Goal: Communication & Community: Answer question/provide support

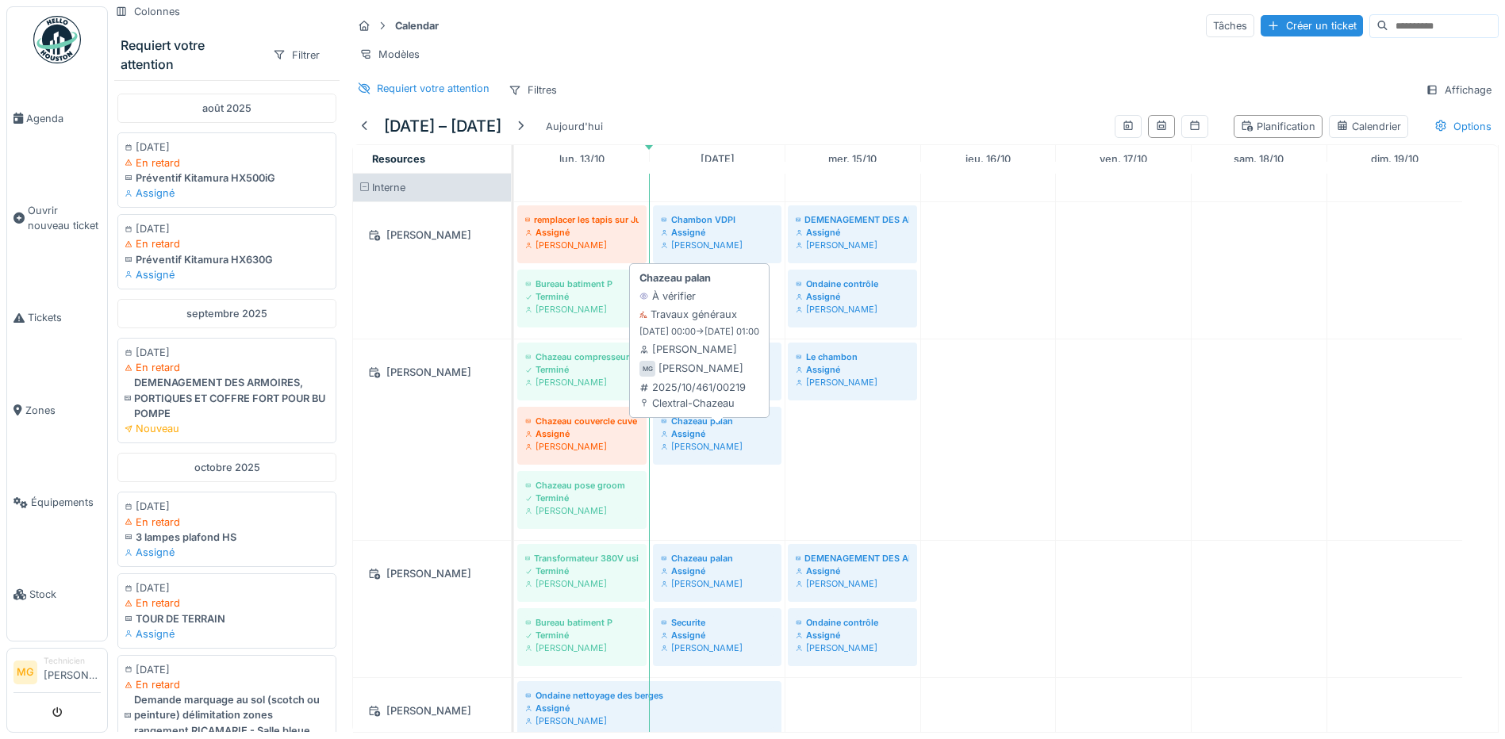
click at [692, 453] on div "[PERSON_NAME]" at bounding box center [717, 446] width 113 height 13
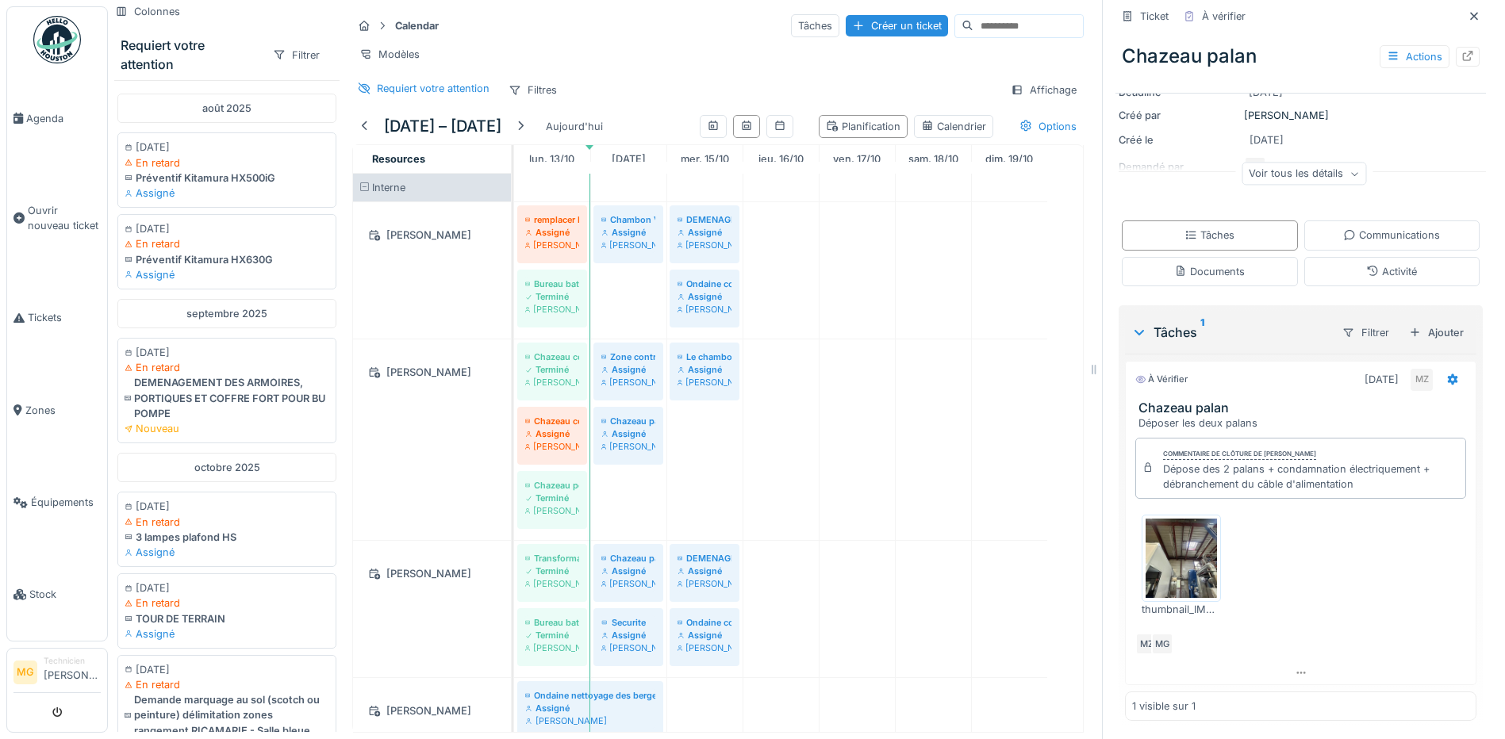
scroll to position [164, 0]
click at [1380, 236] on div "Communications" at bounding box center [1391, 234] width 97 height 15
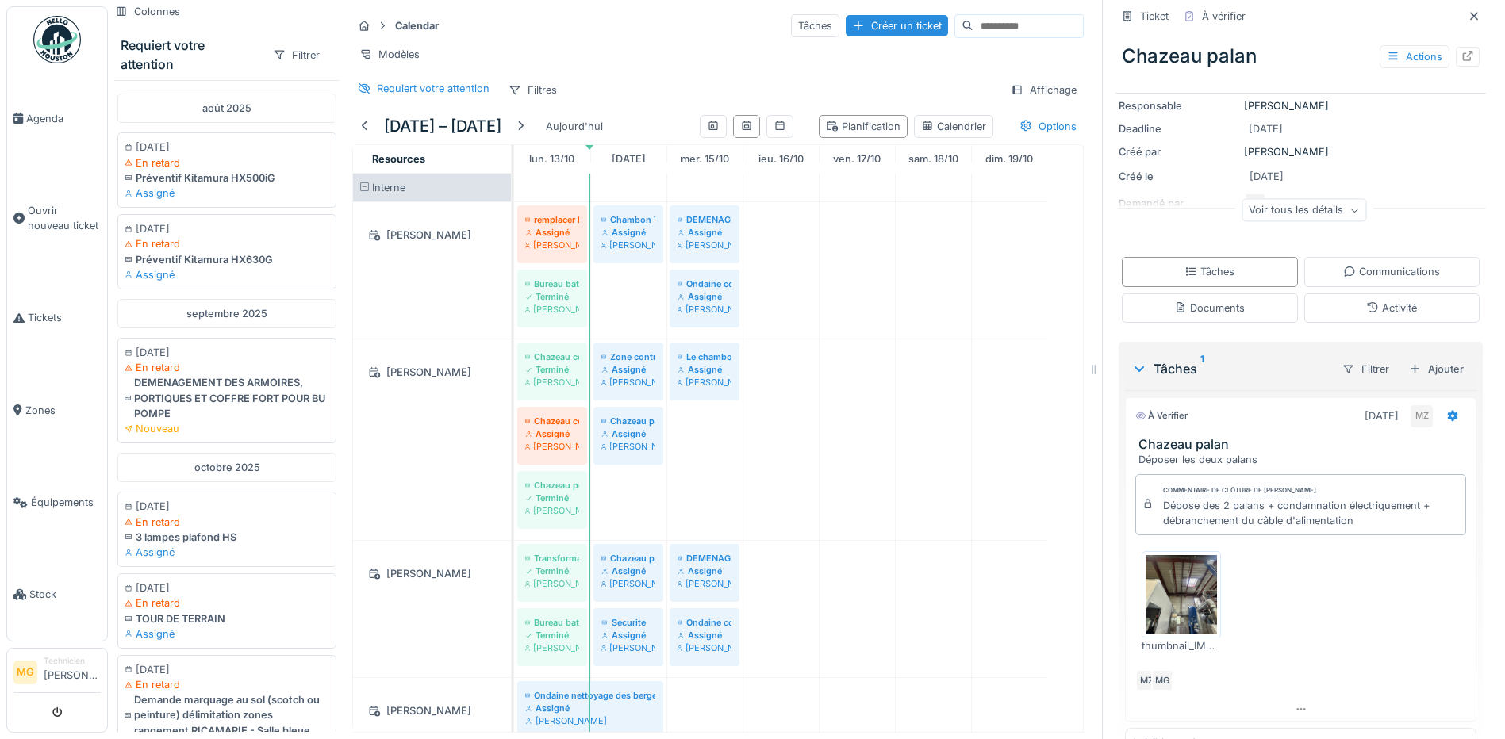
scroll to position [12, 0]
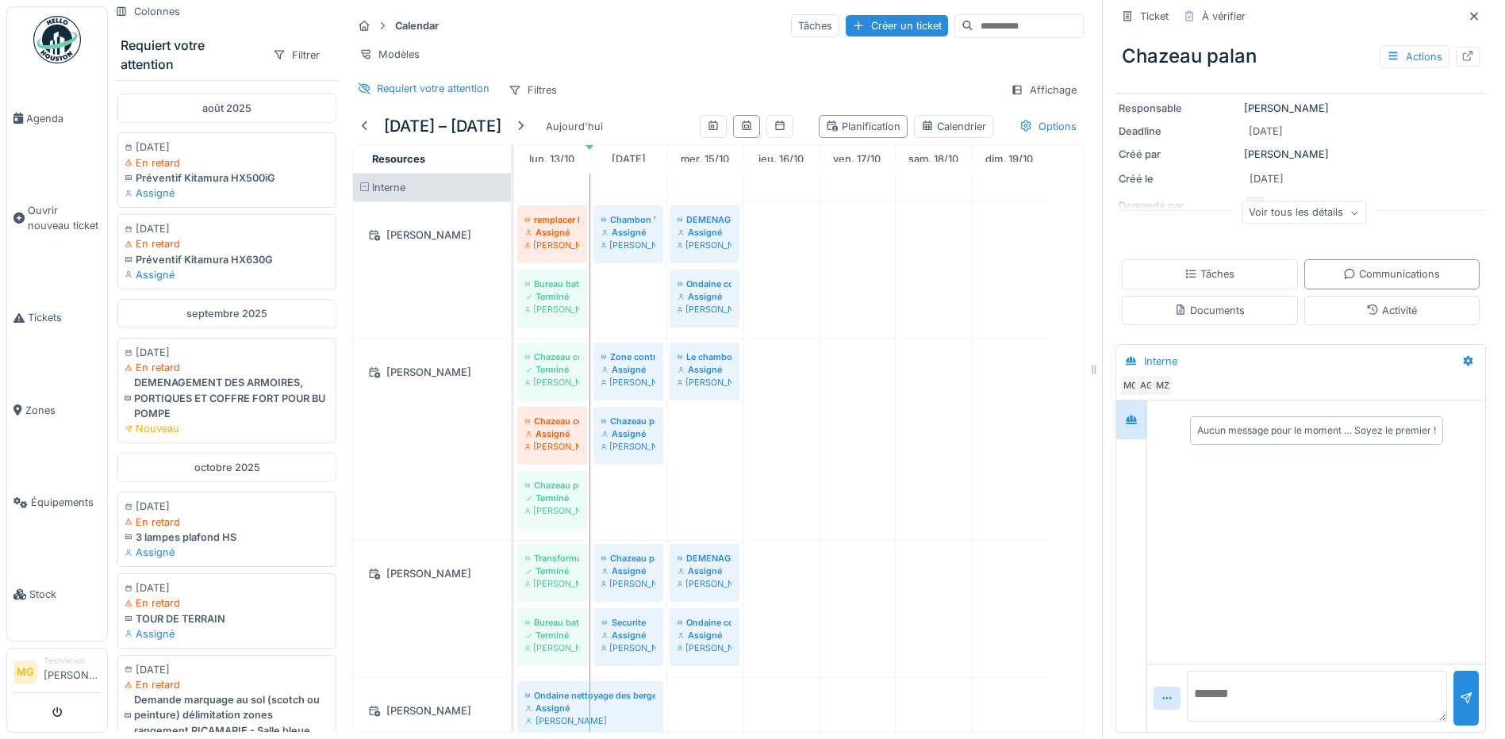
click at [1249, 681] on textarea at bounding box center [1317, 696] width 260 height 51
type textarea "*"
type textarea "**********"
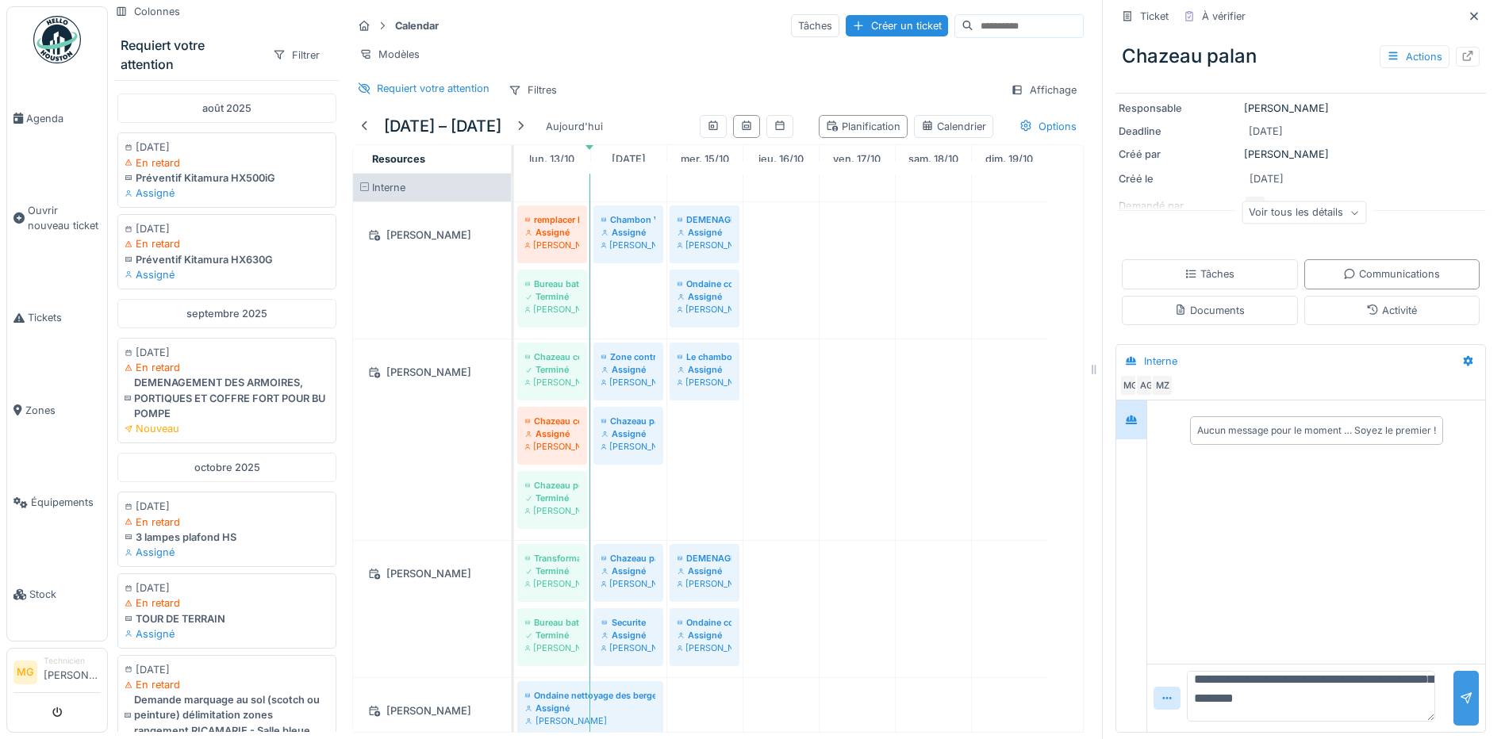
click at [1460, 691] on div at bounding box center [1466, 698] width 13 height 15
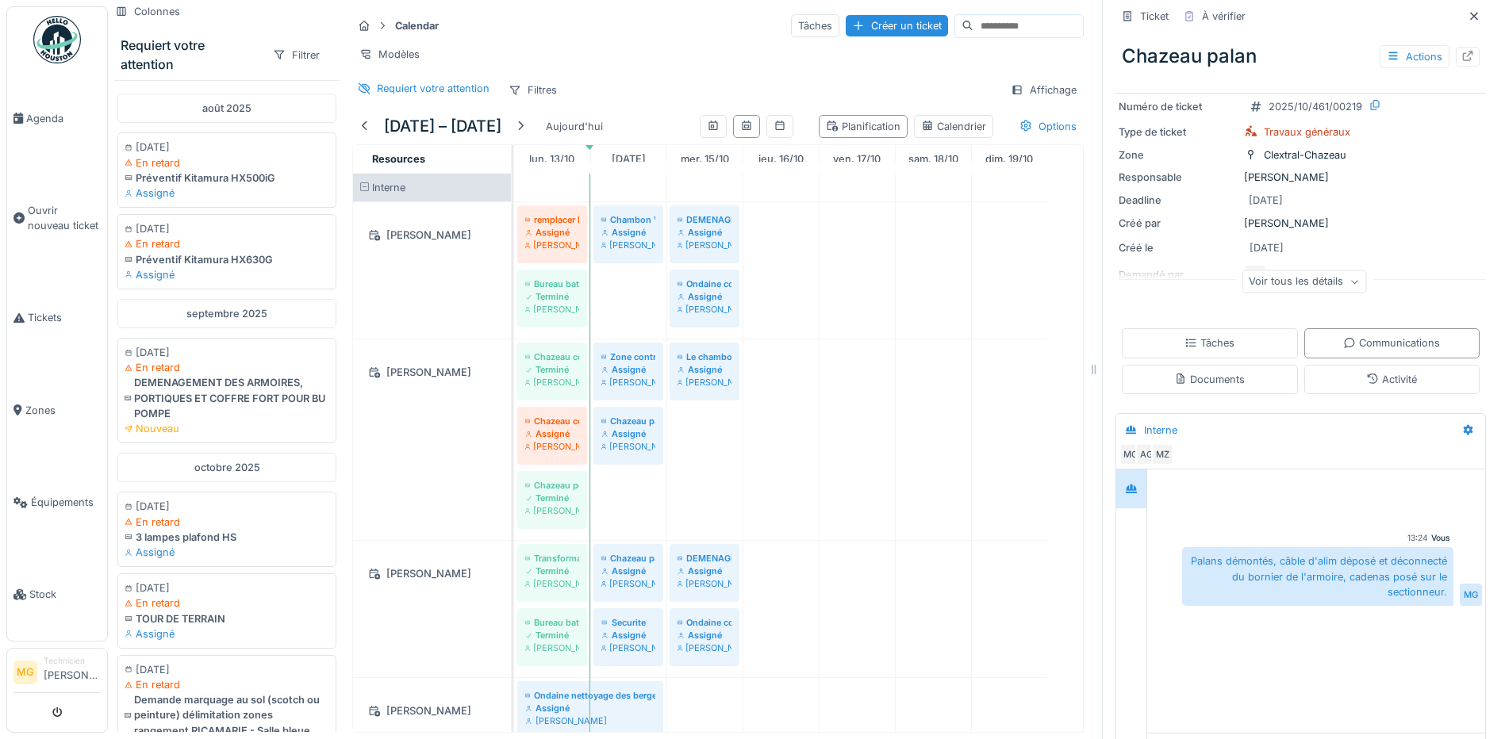
scroll to position [0, 0]
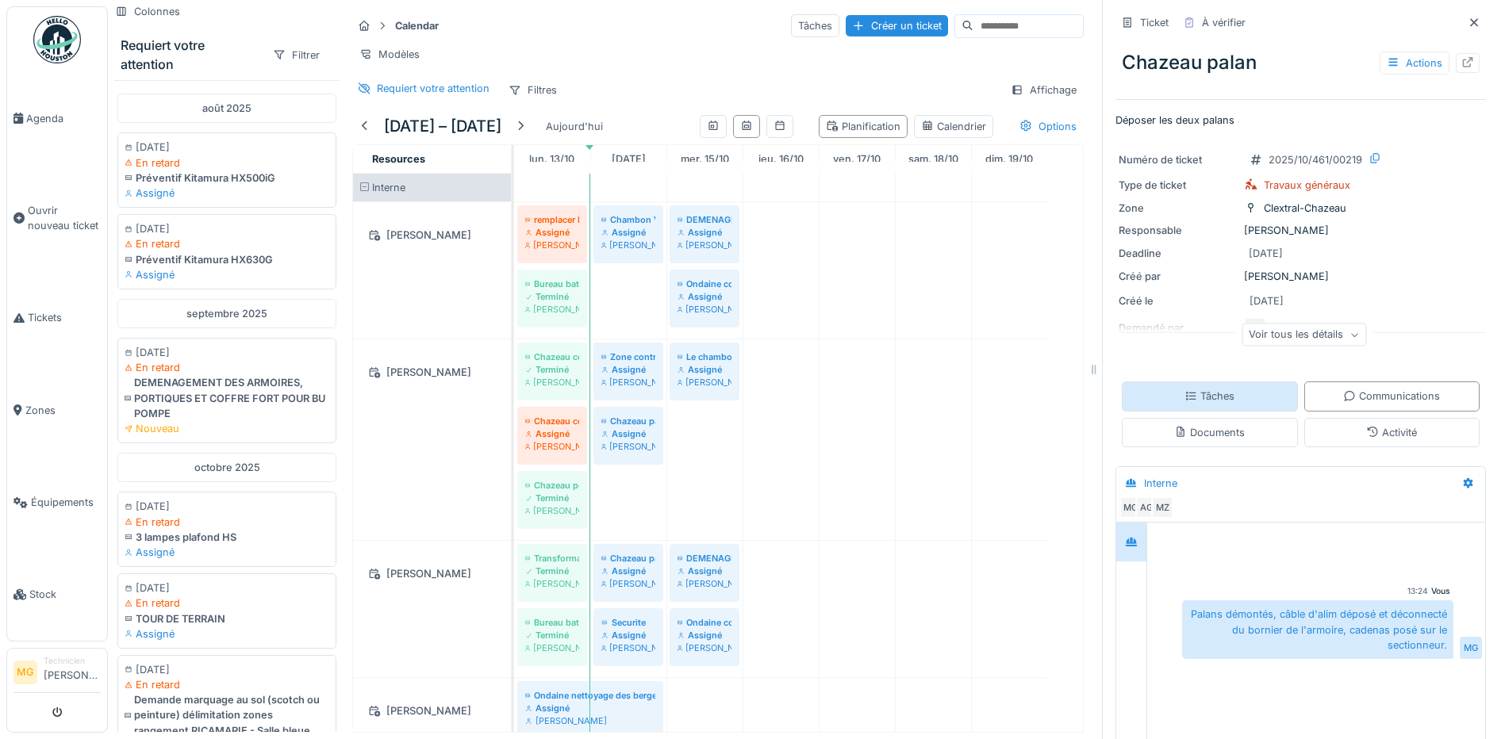
click at [1192, 394] on div "Tâches" at bounding box center [1210, 396] width 50 height 15
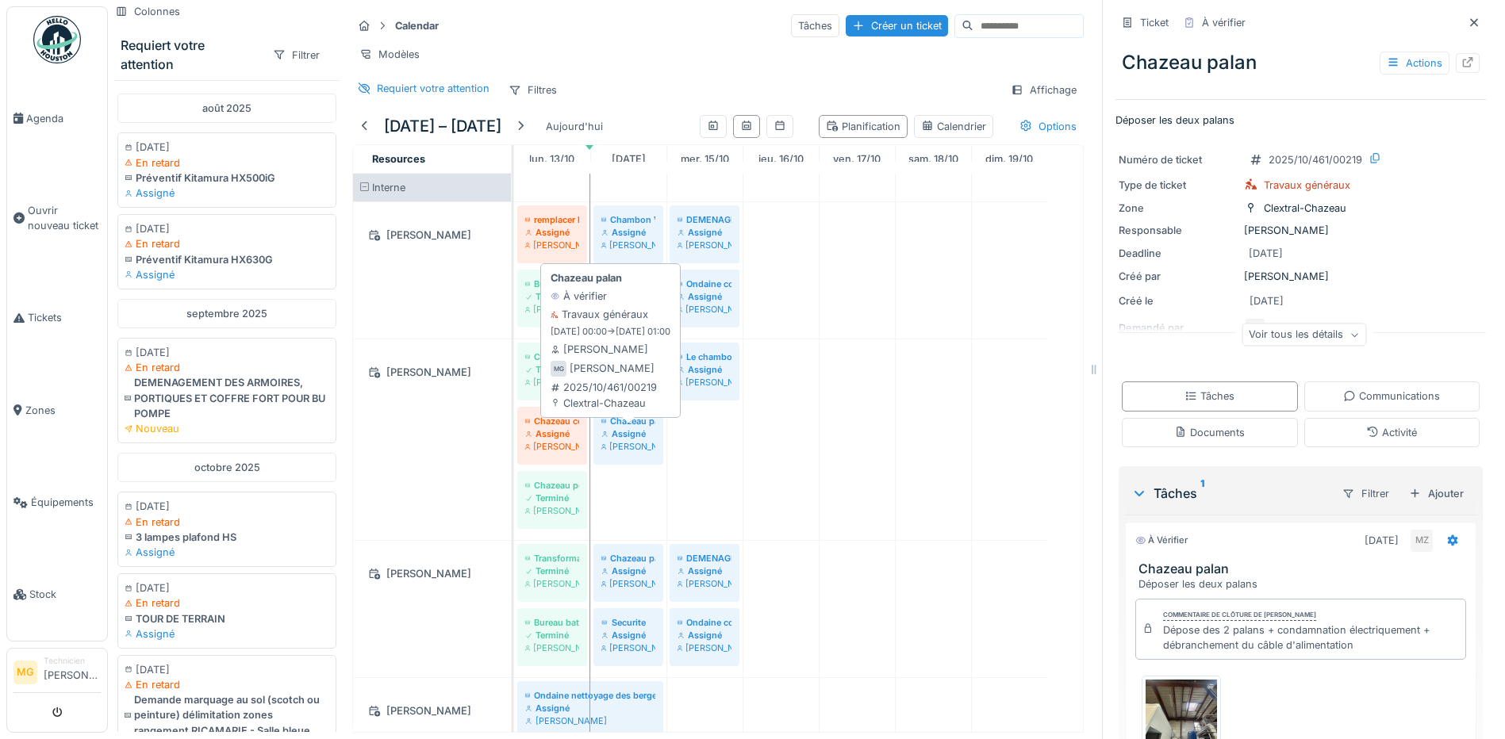
click at [629, 436] on div "Assigné" at bounding box center [628, 434] width 54 height 13
click at [630, 440] on div "[PERSON_NAME]" at bounding box center [628, 446] width 54 height 13
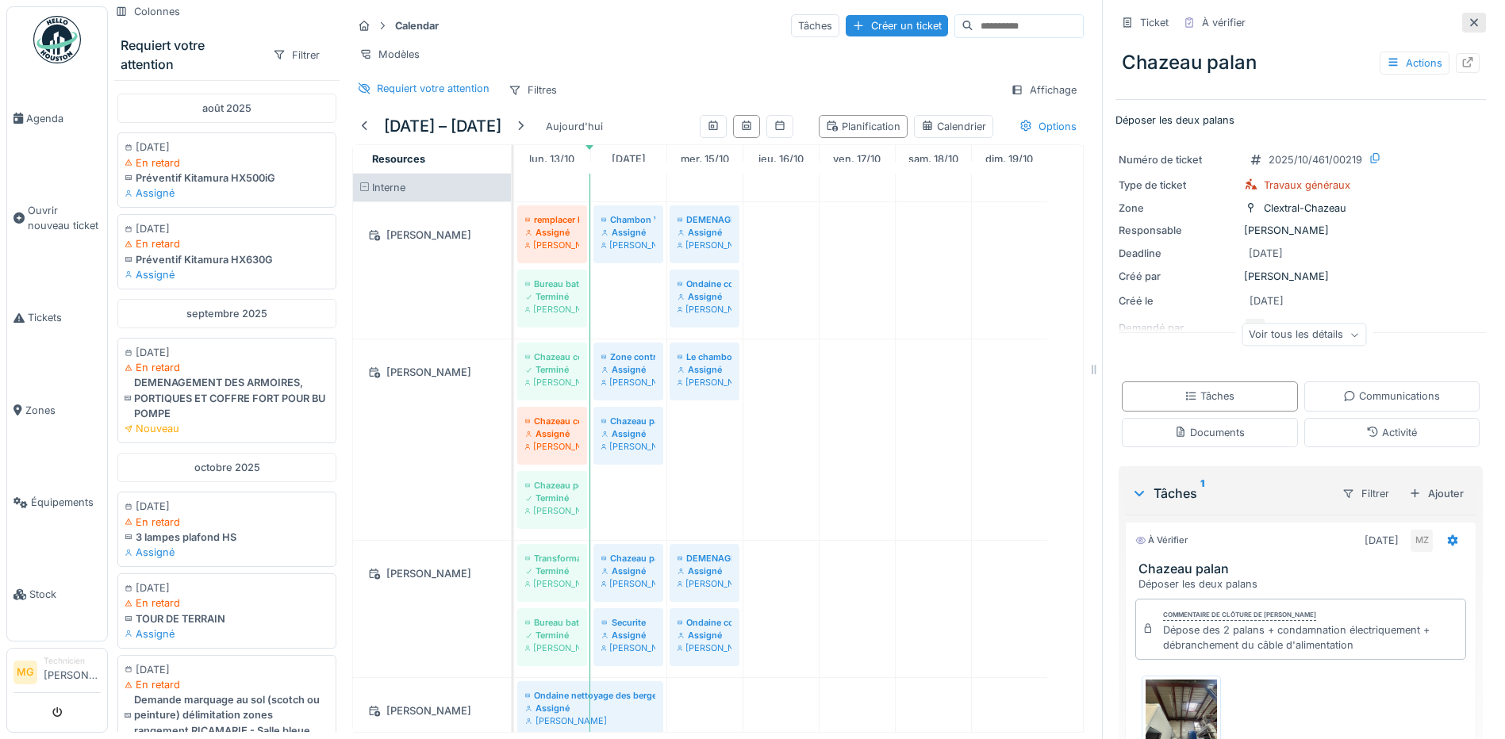
click at [1468, 17] on icon at bounding box center [1474, 22] width 13 height 10
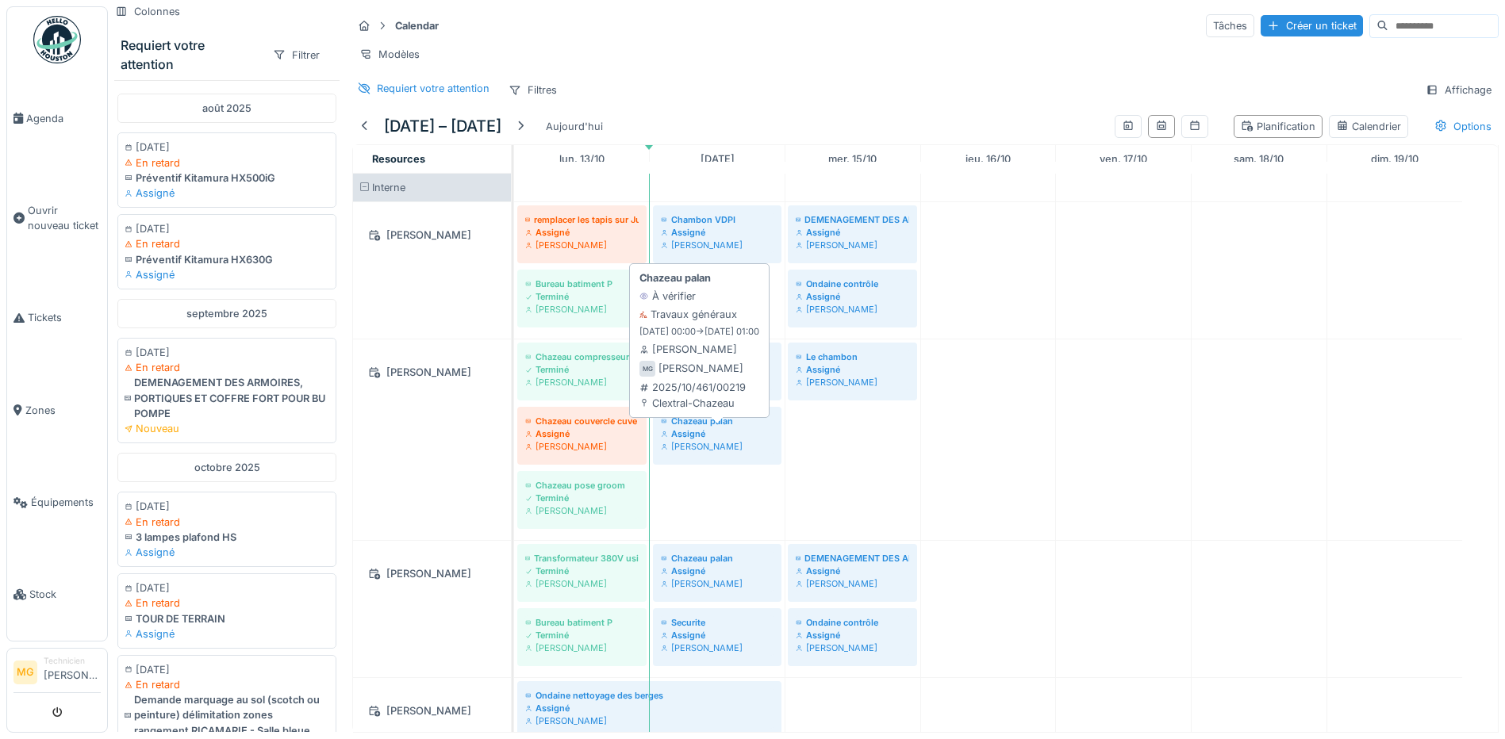
click at [691, 443] on div "[PERSON_NAME]" at bounding box center [717, 446] width 113 height 13
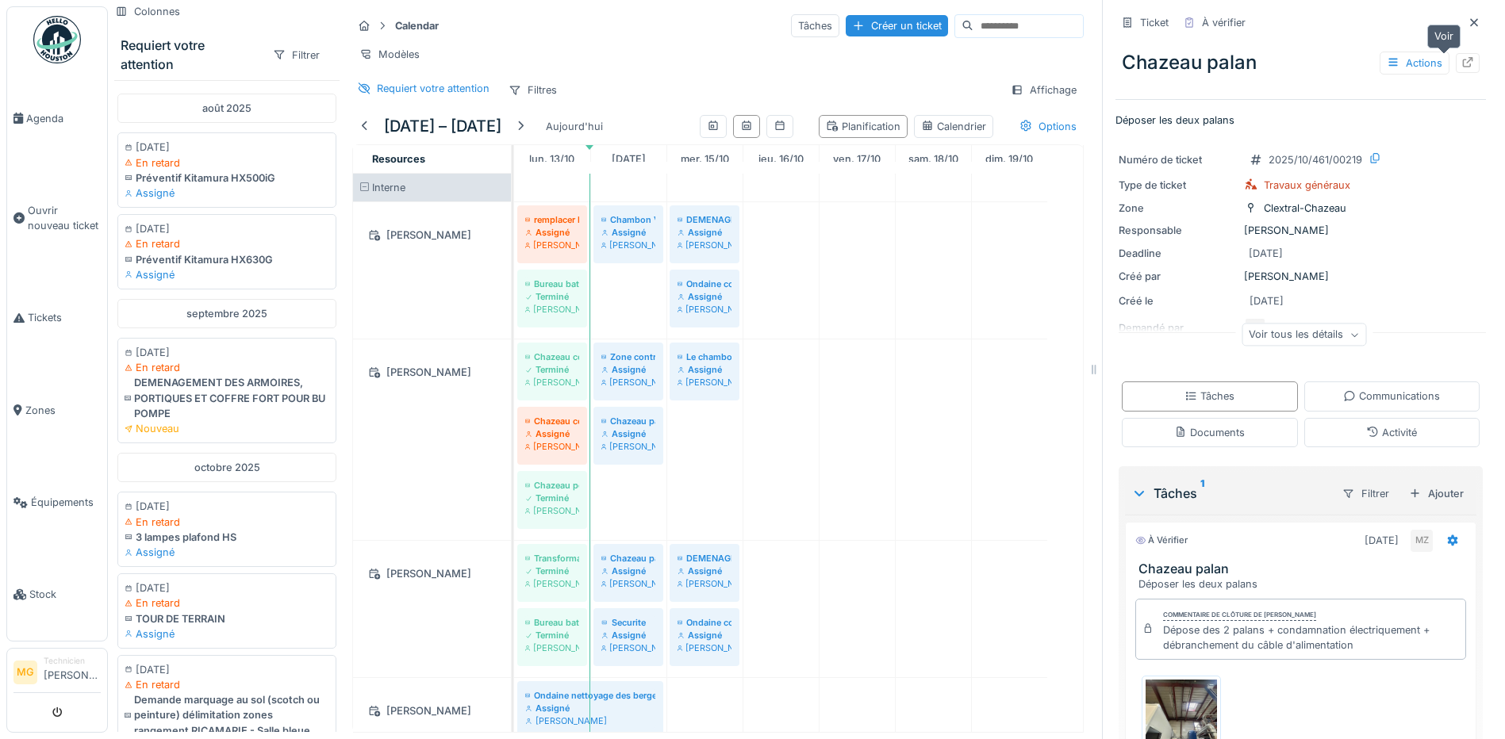
click at [1461, 57] on icon at bounding box center [1467, 62] width 13 height 10
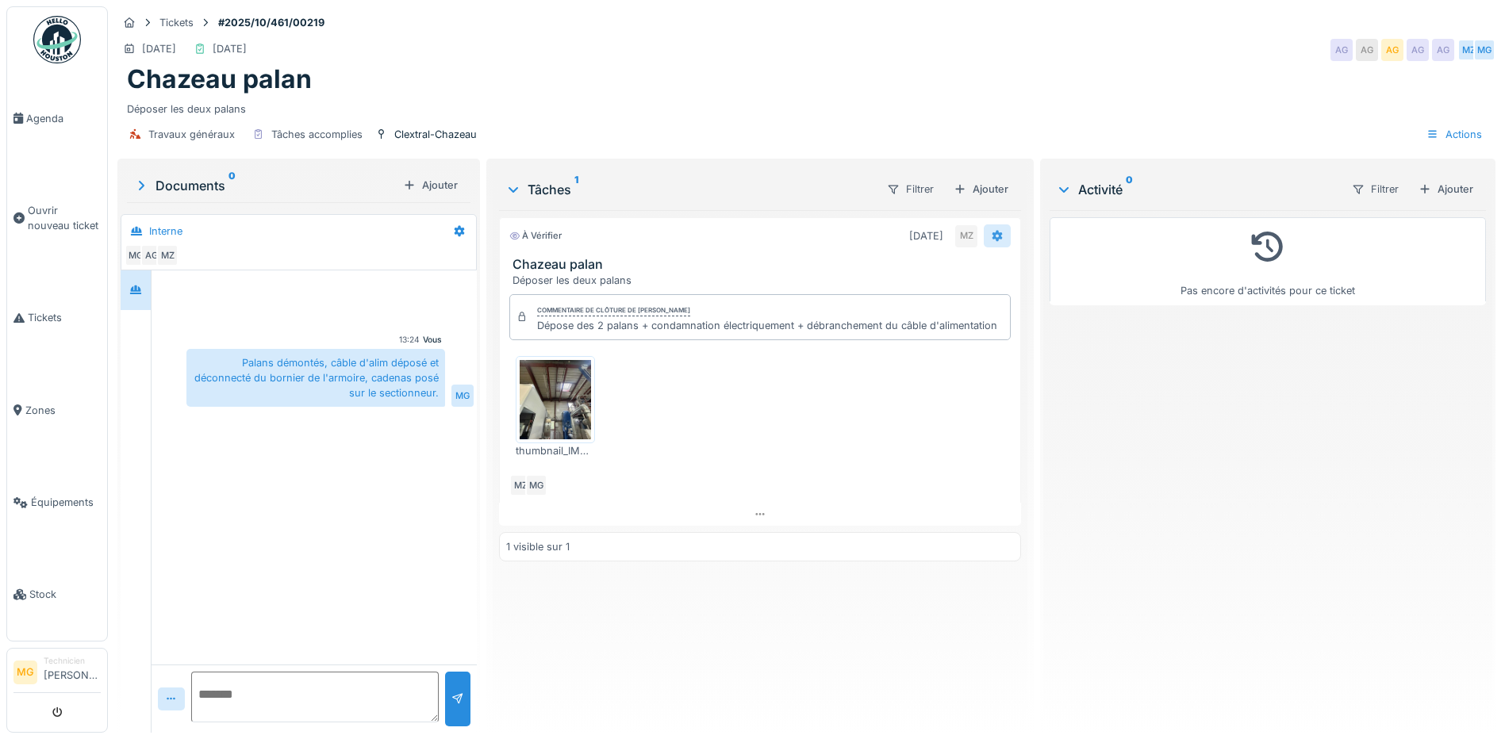
click at [993, 238] on icon at bounding box center [998, 236] width 10 height 11
